Goal: Task Accomplishment & Management: Manage account settings

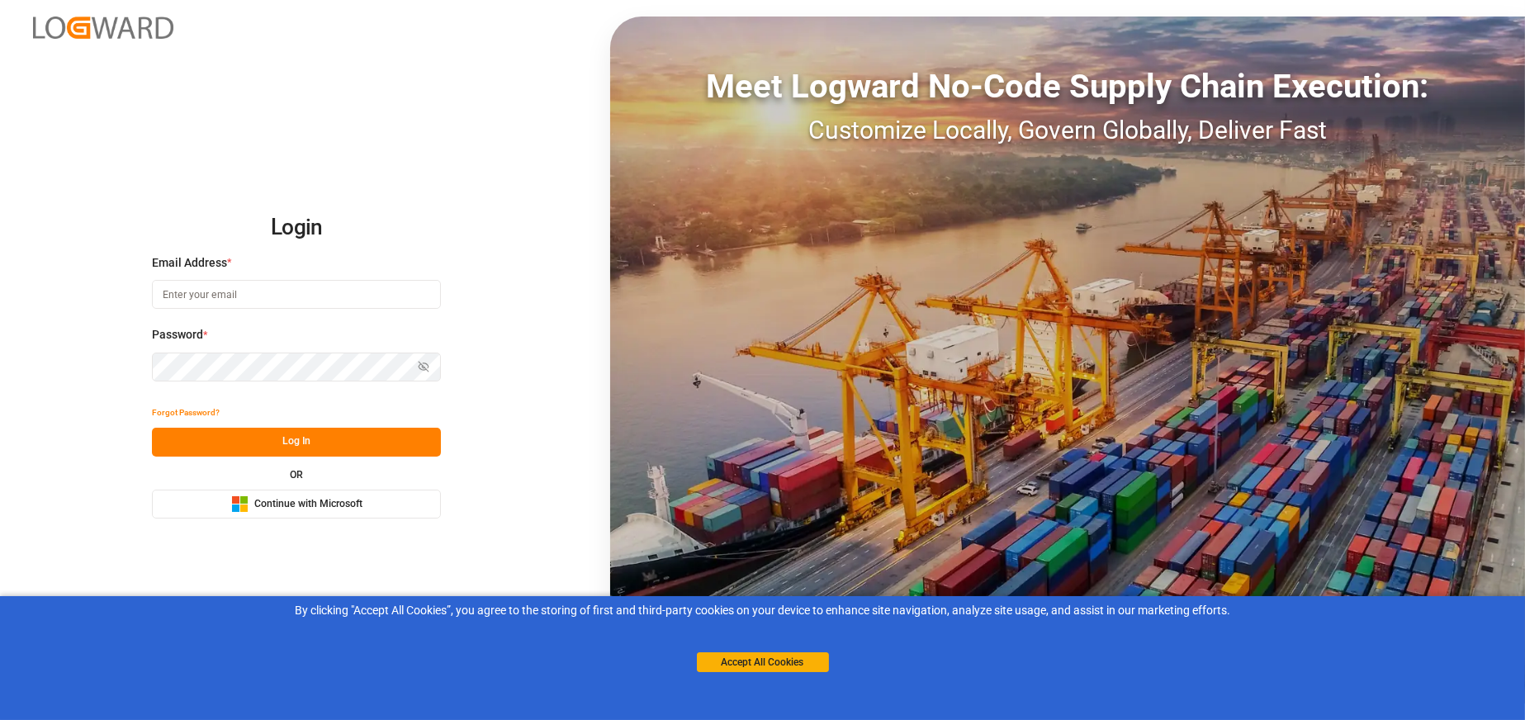
click at [277, 292] on input at bounding box center [296, 294] width 289 height 29
type input "l"
type input "[EMAIL_ADDRESS][PERSON_NAME][DOMAIN_NAME]"
click at [304, 437] on button "Log In" at bounding box center [296, 442] width 289 height 29
click at [198, 434] on button "Log In" at bounding box center [296, 442] width 289 height 29
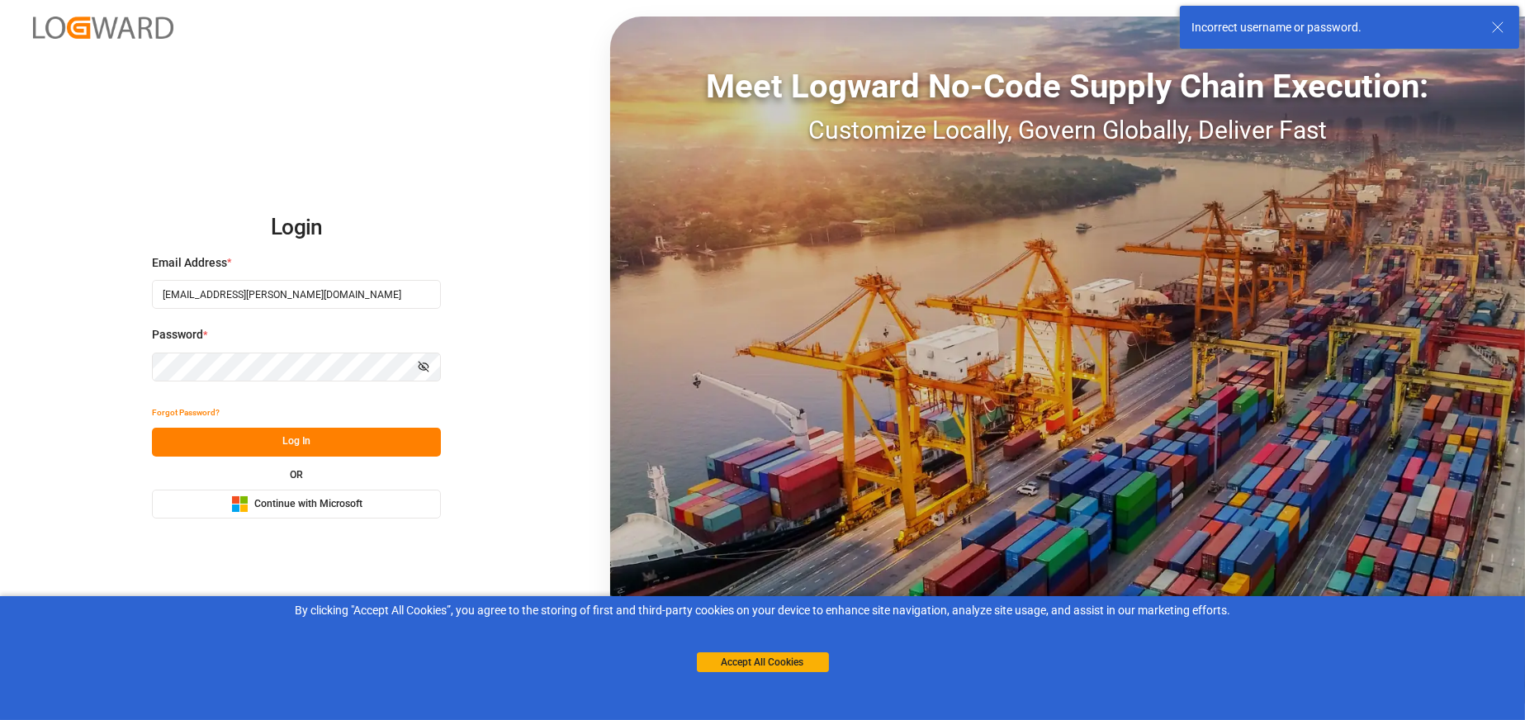
click at [321, 291] on input "[EMAIL_ADDRESS][PERSON_NAME][DOMAIN_NAME]" at bounding box center [296, 294] width 289 height 29
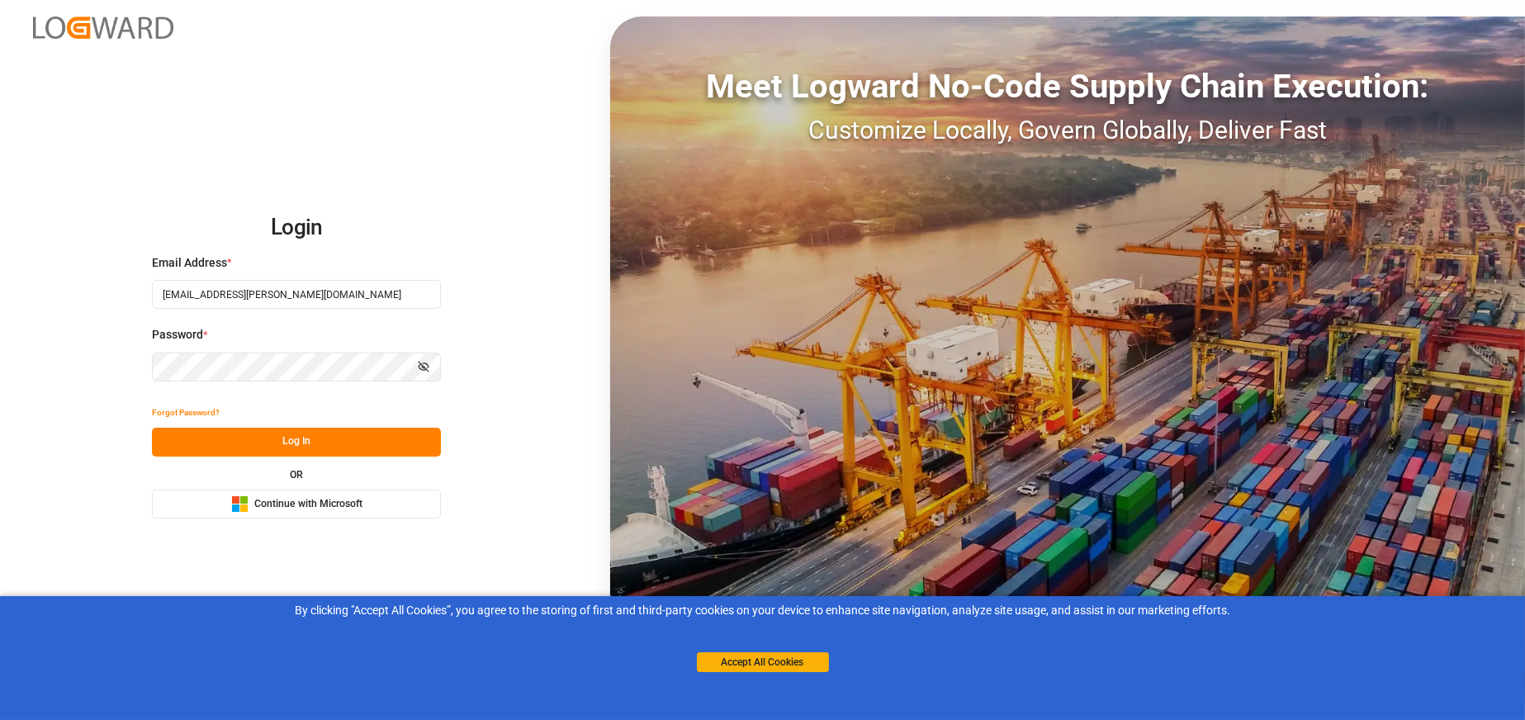
click at [180, 407] on button "Forgot Password?" at bounding box center [186, 413] width 68 height 29
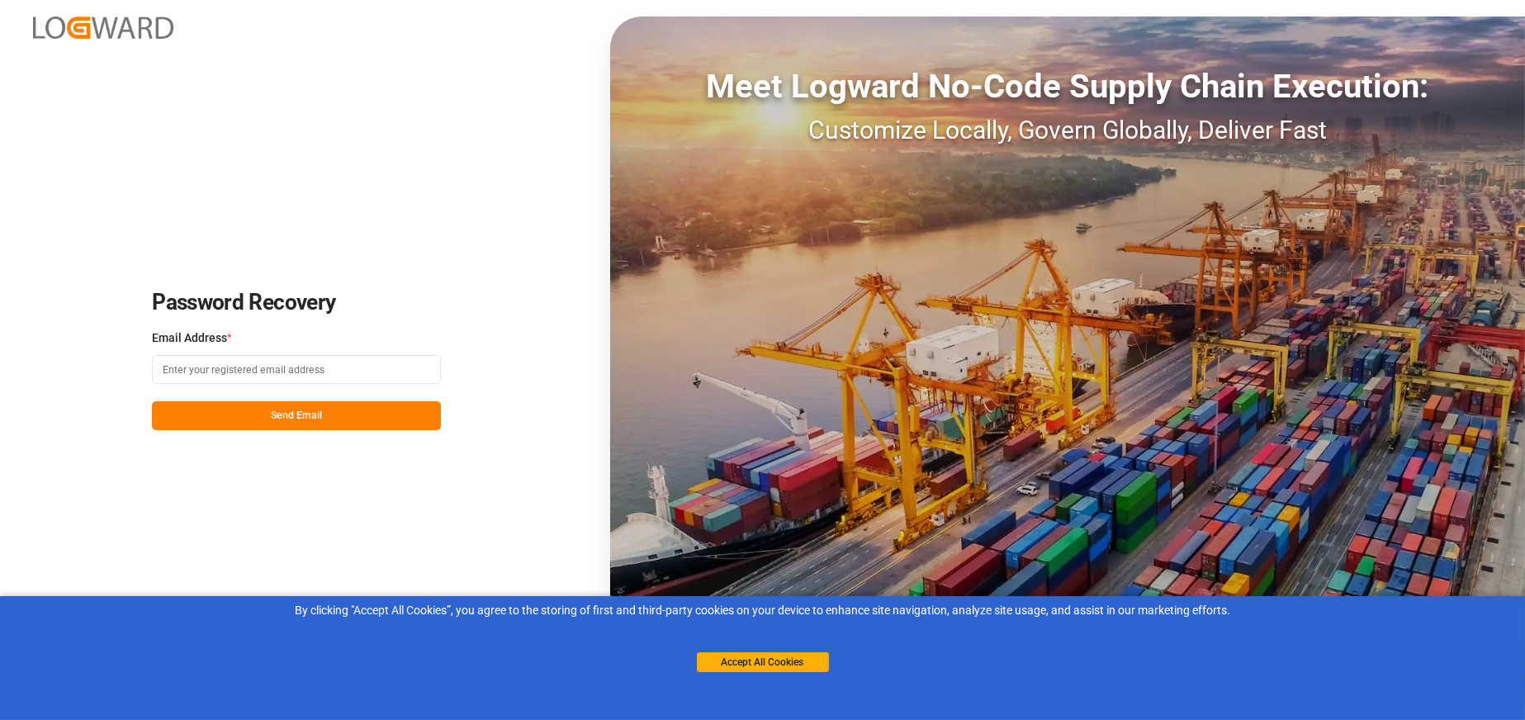
click at [216, 377] on input at bounding box center [296, 369] width 289 height 29
type input "[EMAIL_ADDRESS][PERSON_NAME][DOMAIN_NAME]"
click at [256, 410] on button "Send Email" at bounding box center [296, 415] width 289 height 29
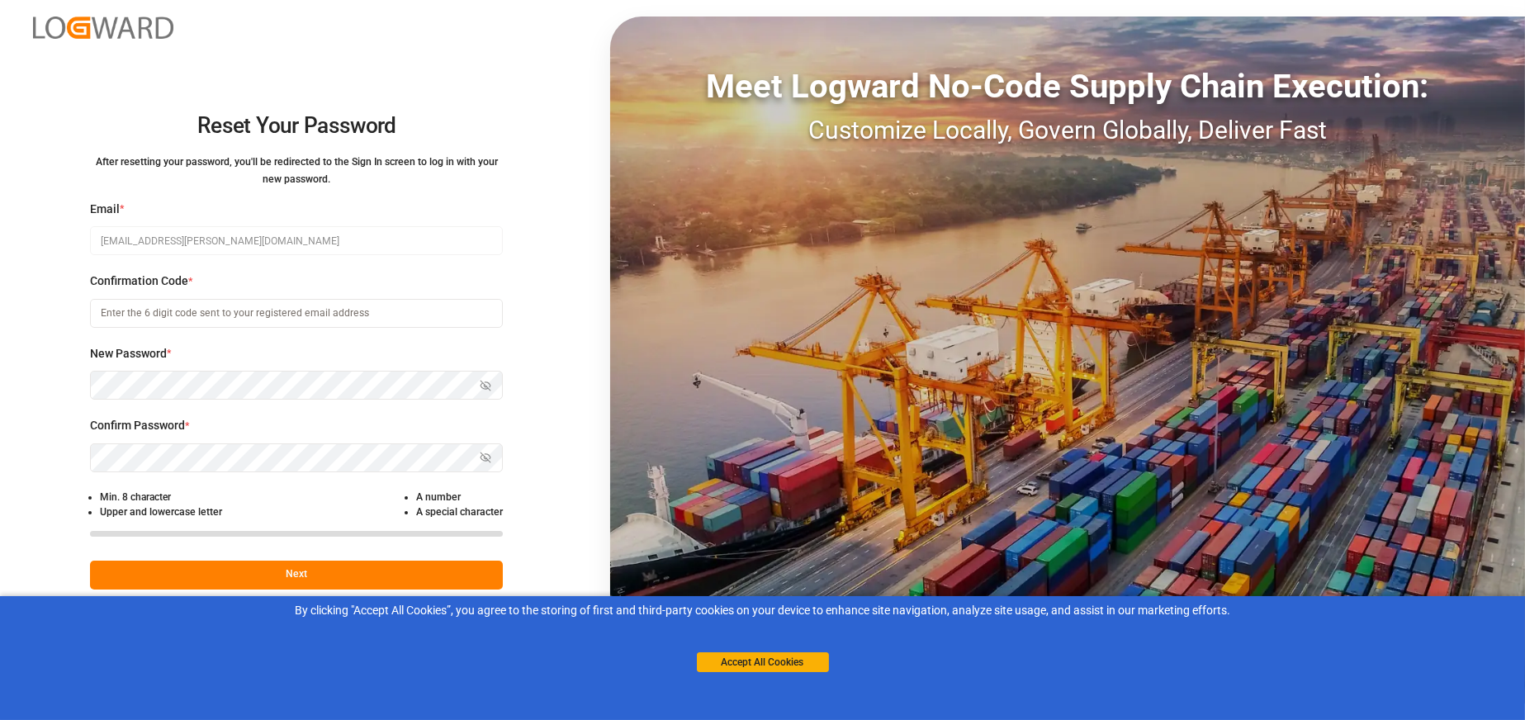
click at [180, 310] on input at bounding box center [296, 313] width 413 height 29
paste input "611474"
type input "611474"
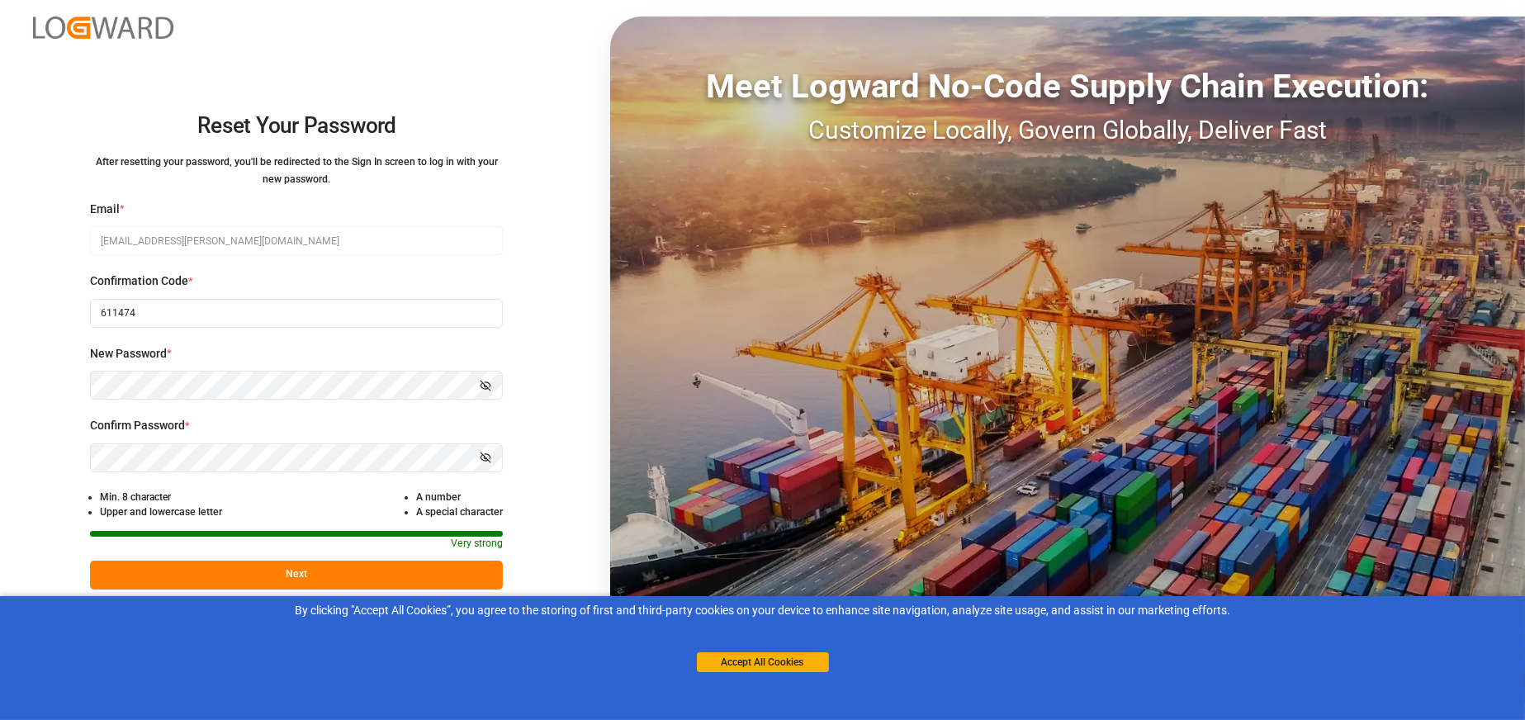
click at [19, 483] on div "Reset Your Password After resetting your password, you'll be redirected to the …" at bounding box center [762, 360] width 1525 height 720
click at [248, 570] on button "Next" at bounding box center [296, 574] width 413 height 29
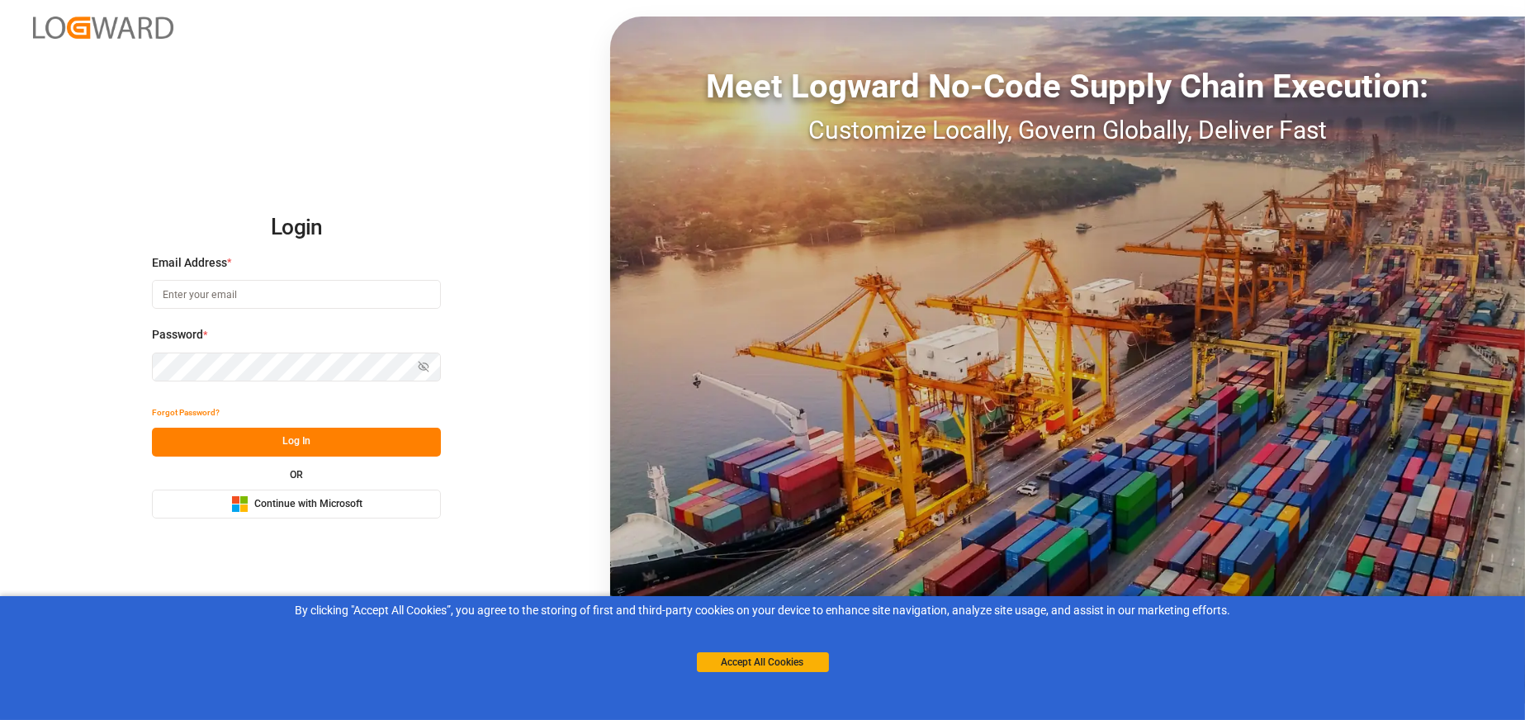
click at [264, 286] on input at bounding box center [296, 294] width 289 height 29
type input "[EMAIL_ADDRESS][PERSON_NAME][DOMAIN_NAME]"
click at [371, 431] on button "Log In" at bounding box center [296, 442] width 289 height 29
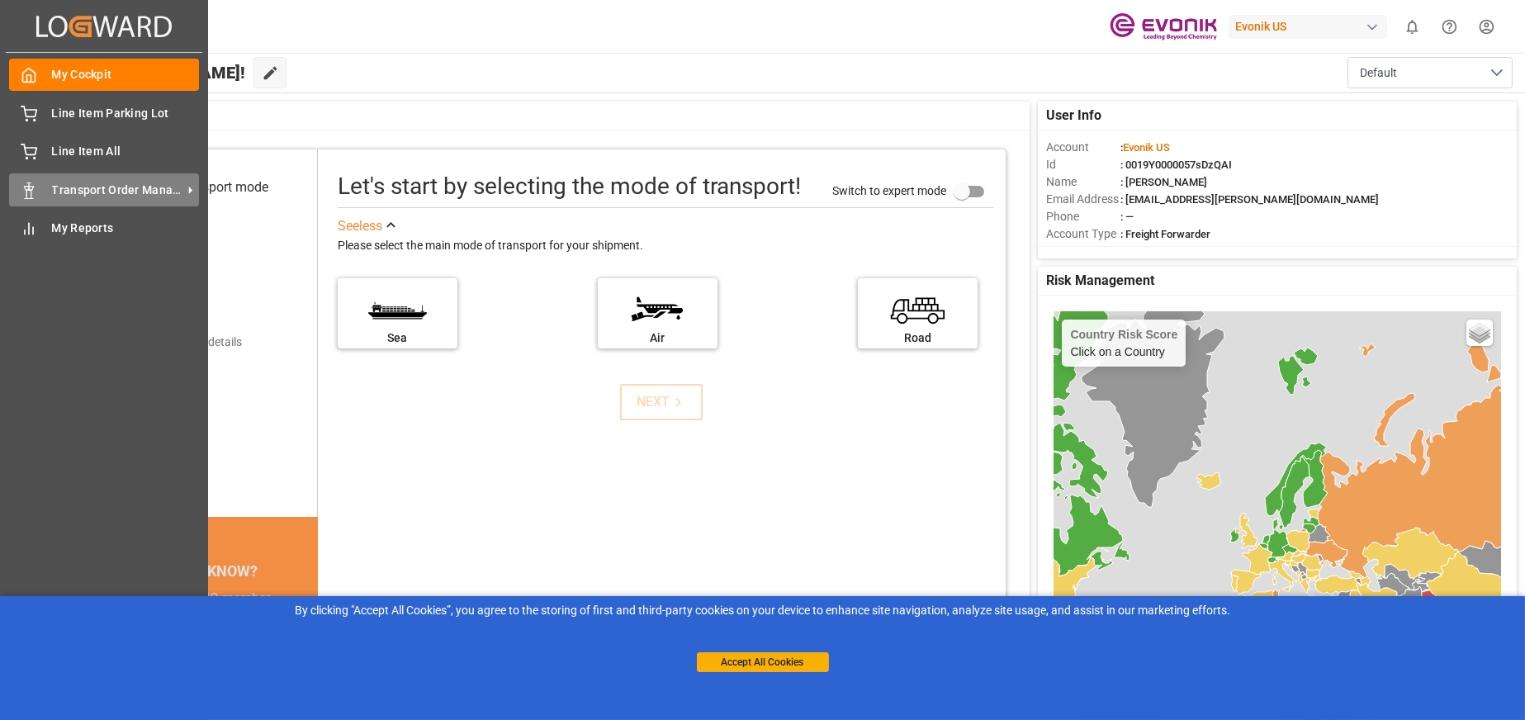
click at [76, 188] on span "Transport Order Management" at bounding box center [117, 190] width 130 height 17
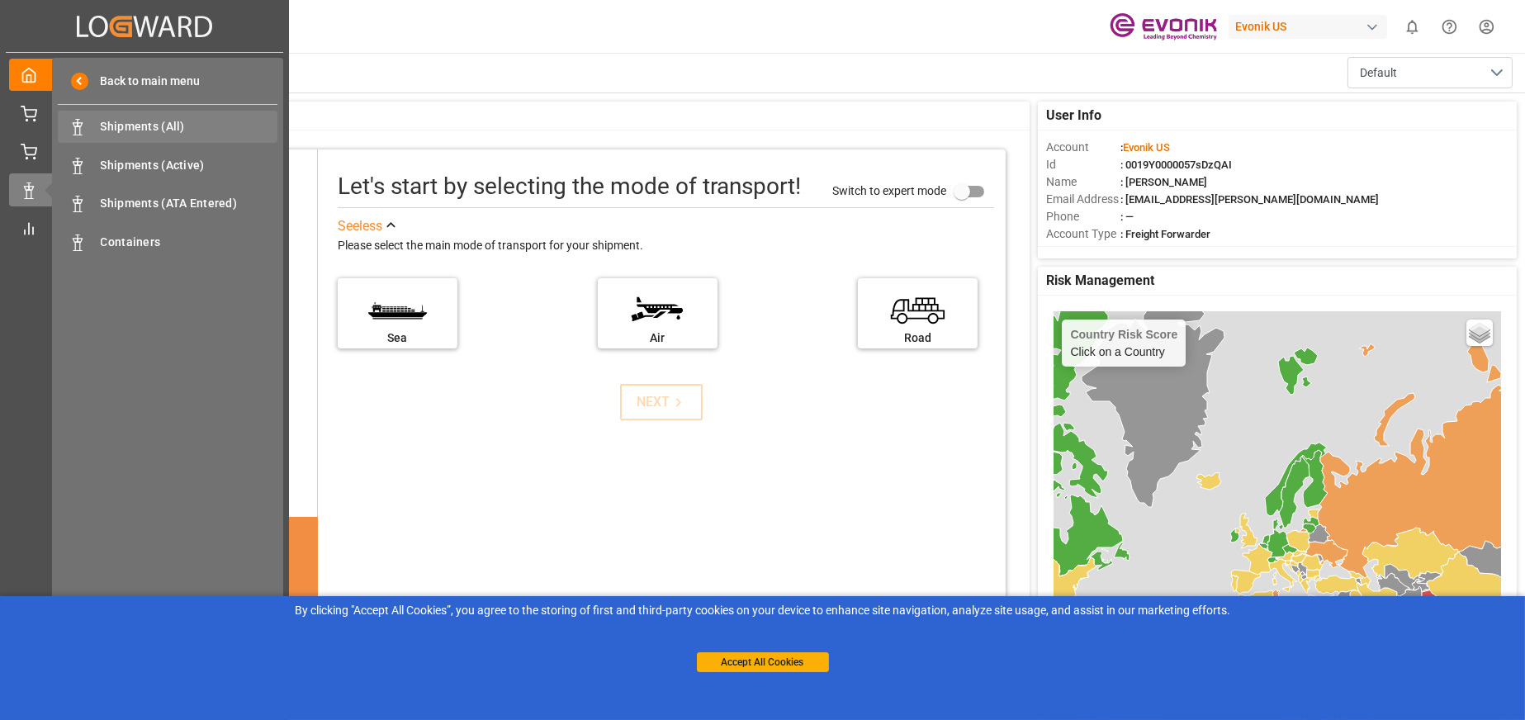
click at [149, 125] on span "Shipments (All)" at bounding box center [189, 126] width 177 height 17
